Goal: Task Accomplishment & Management: Manage account settings

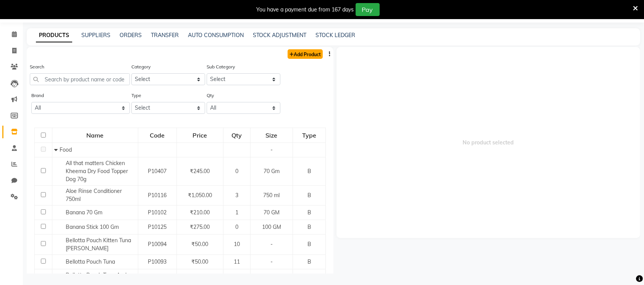
click at [304, 53] on link "Add Product" at bounding box center [305, 54] width 35 height 10
select select "true"
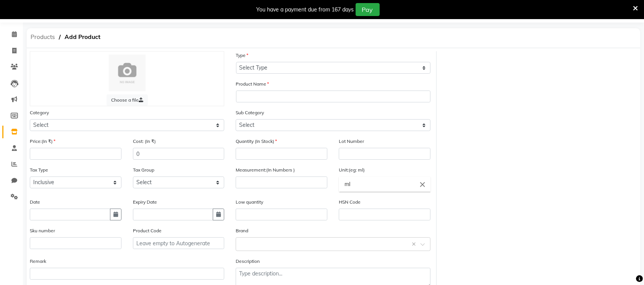
click at [42, 37] on span "Products" at bounding box center [43, 37] width 32 height 14
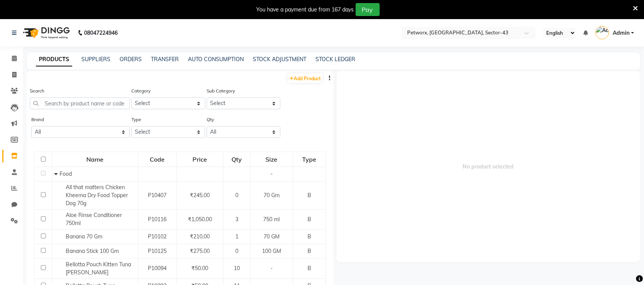
click at [627, 30] on span "Admin" at bounding box center [621, 33] width 17 height 8
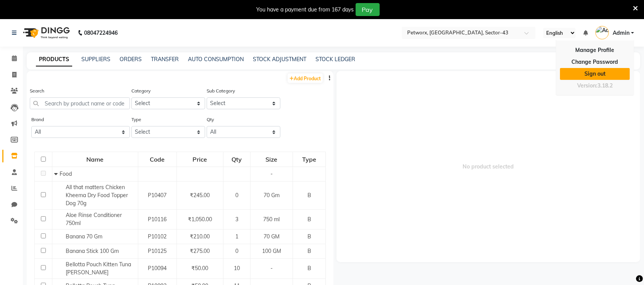
click at [600, 75] on link "Sign out" at bounding box center [595, 74] width 70 height 12
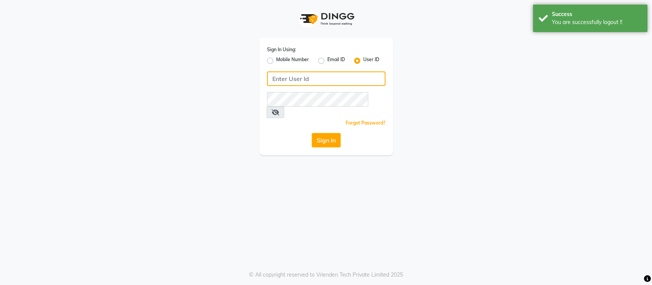
type input "petworkx"
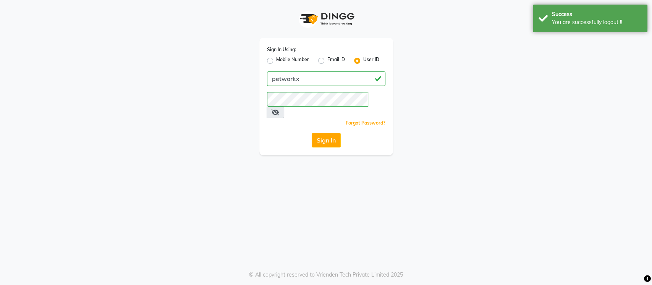
click at [276, 61] on label "Mobile Number" at bounding box center [292, 60] width 33 height 9
click at [276, 61] on input "Mobile Number" at bounding box center [278, 58] width 5 height 5
radio input "true"
radio input "false"
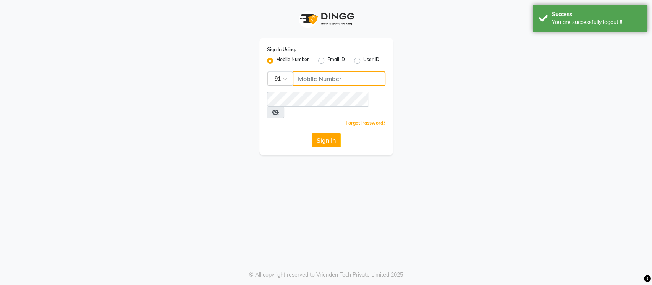
click at [334, 81] on input "Username" at bounding box center [339, 78] width 93 height 15
type input "8285358533"
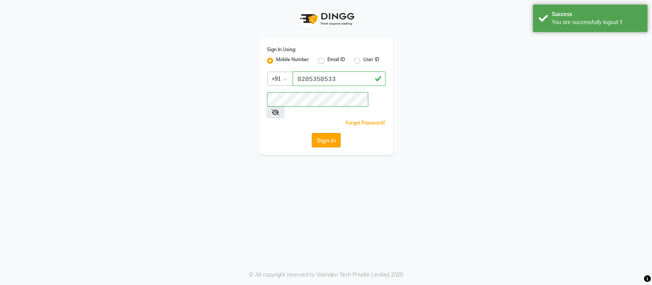
click at [320, 133] on button "Sign In" at bounding box center [326, 140] width 29 height 15
